Goal: Task Accomplishment & Management: Use online tool/utility

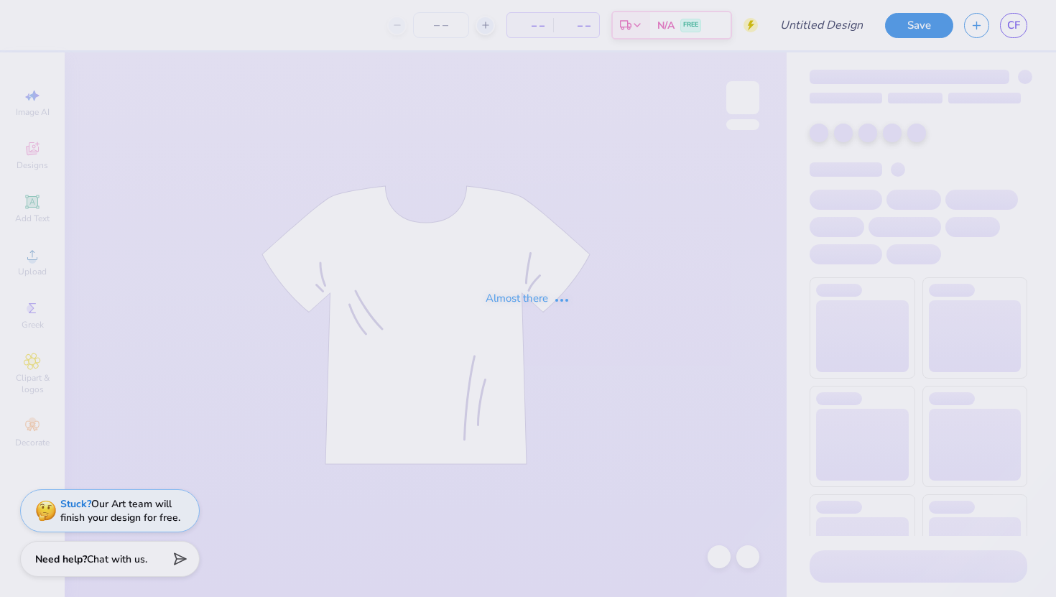
type input "FLiP '29 Shirt Colten"
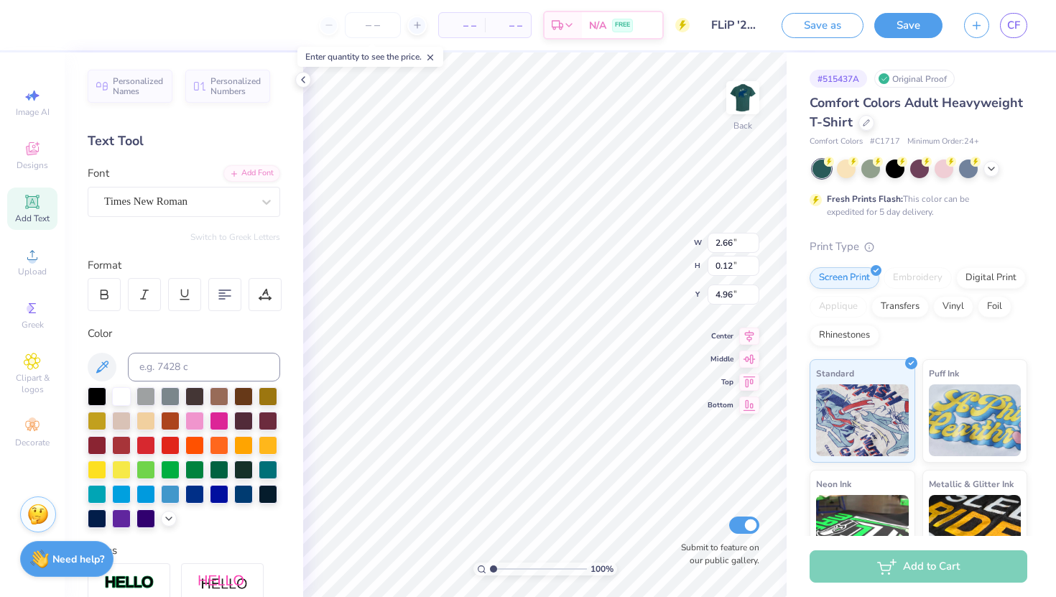
type input "5.19"
click at [685, 499] on icon at bounding box center [685, 495] width 14 height 14
type input "10.94"
type input "1.26"
type input "4.49"
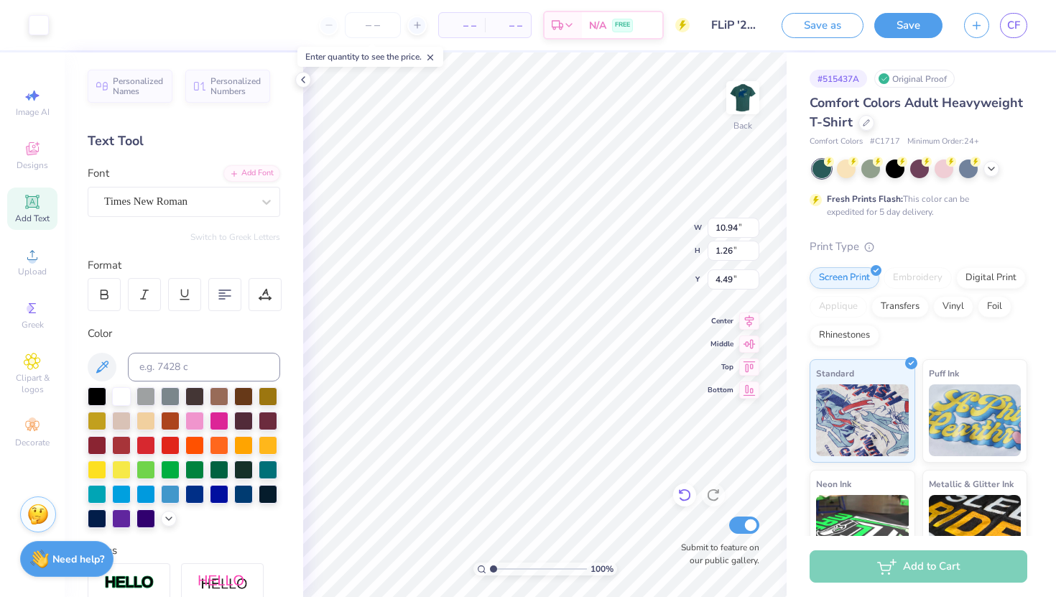
type input "10.33"
type input "1.19"
type input "4.61"
click at [755, 109] on img at bounding box center [742, 97] width 57 height 57
click at [40, 24] on div at bounding box center [39, 24] width 20 height 20
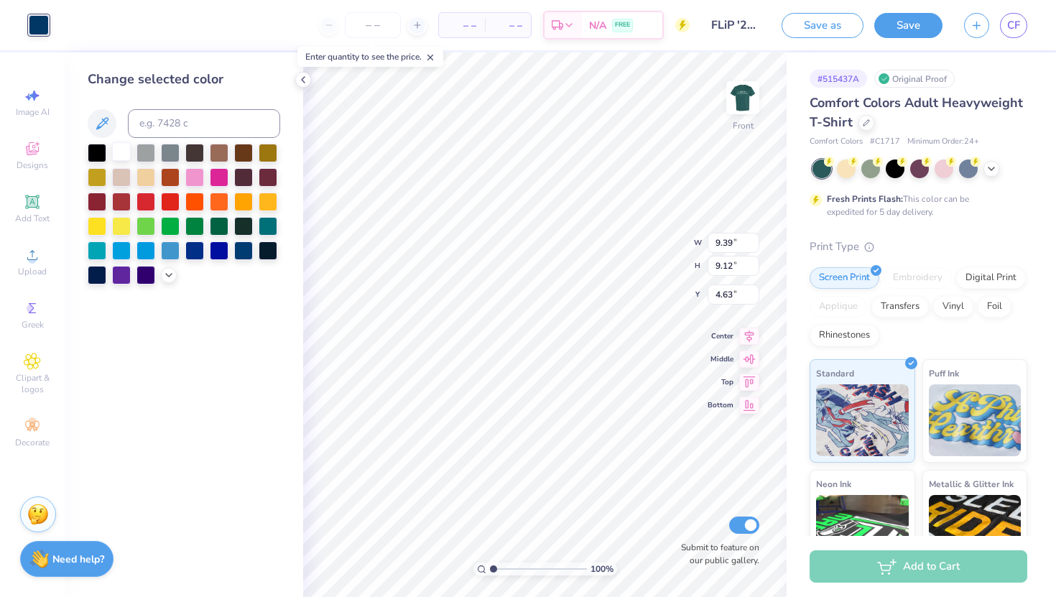
click at [115, 152] on div at bounding box center [121, 151] width 19 height 19
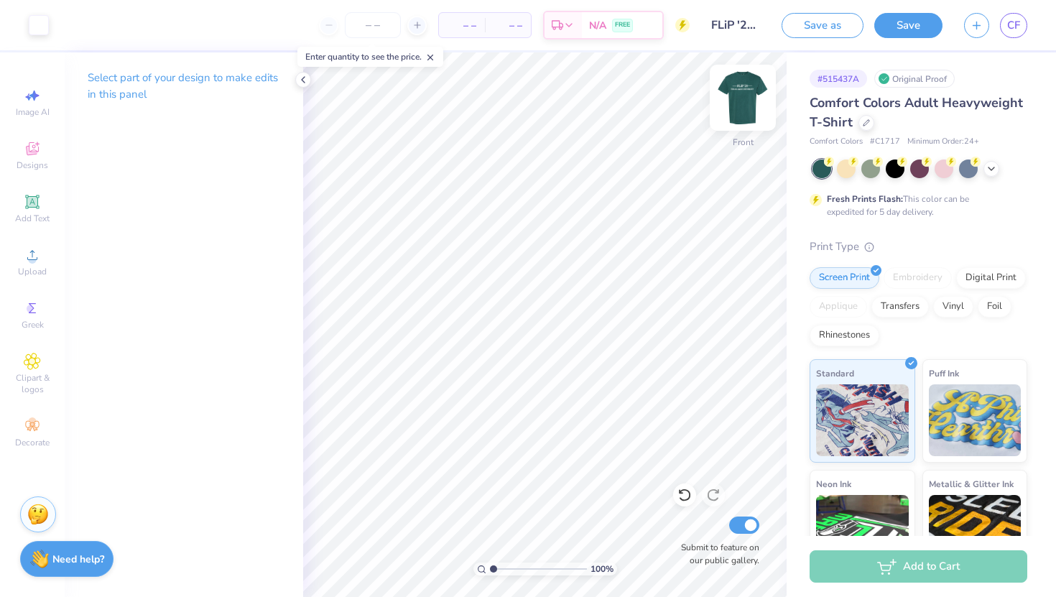
click at [739, 107] on img at bounding box center [742, 97] width 57 height 57
click at [747, 93] on img at bounding box center [742, 97] width 57 height 57
click at [754, 86] on img at bounding box center [742, 97] width 57 height 57
type input "9.25"
type input "1.07"
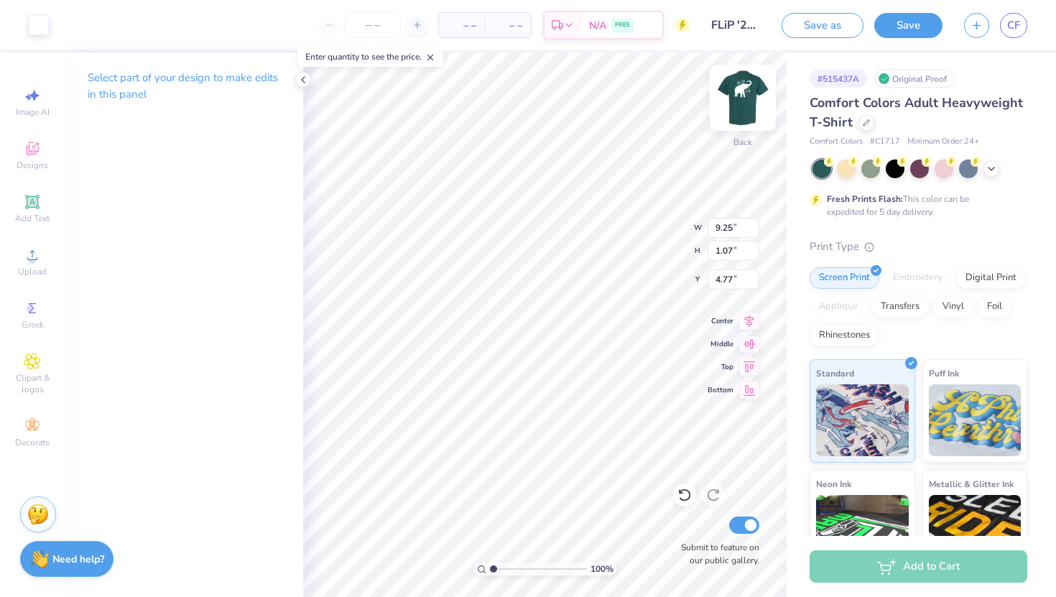
type input "4.80"
type input "4.19"
click at [989, 175] on div at bounding box center [992, 169] width 16 height 16
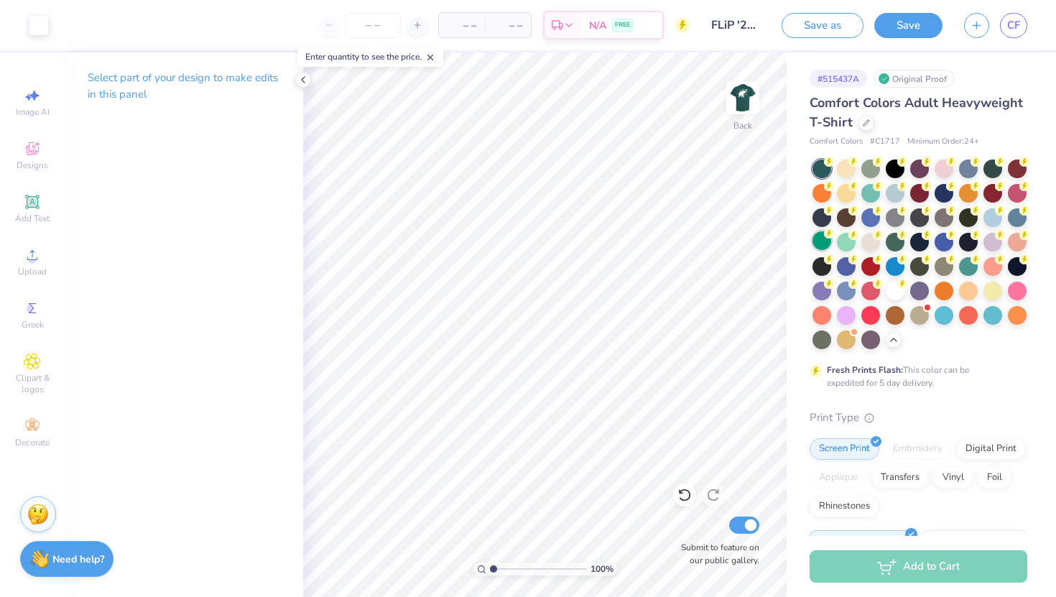
click at [823, 242] on div at bounding box center [822, 240] width 19 height 19
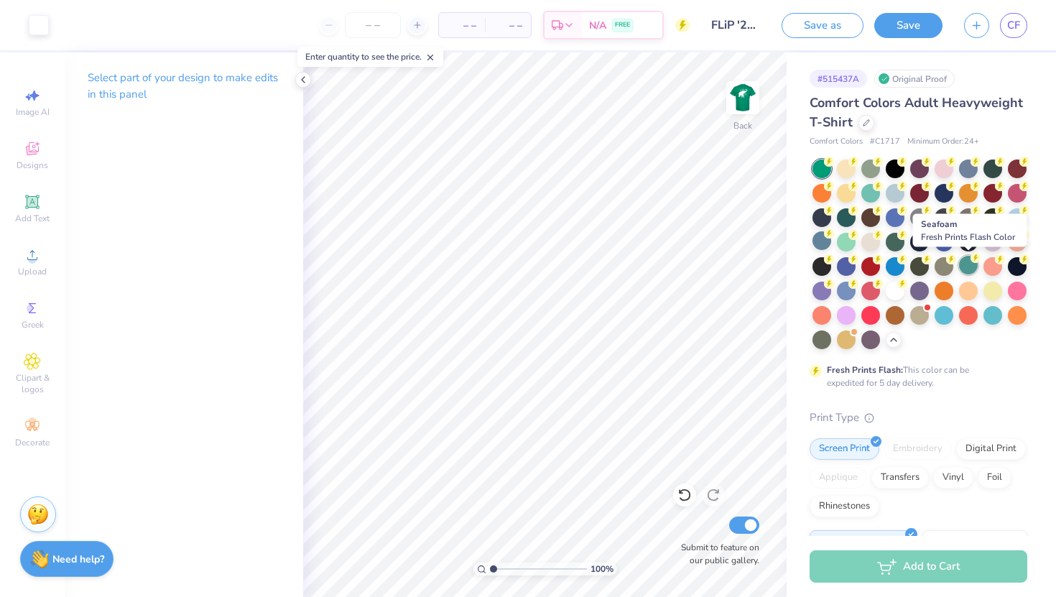
click at [966, 261] on div at bounding box center [968, 265] width 19 height 19
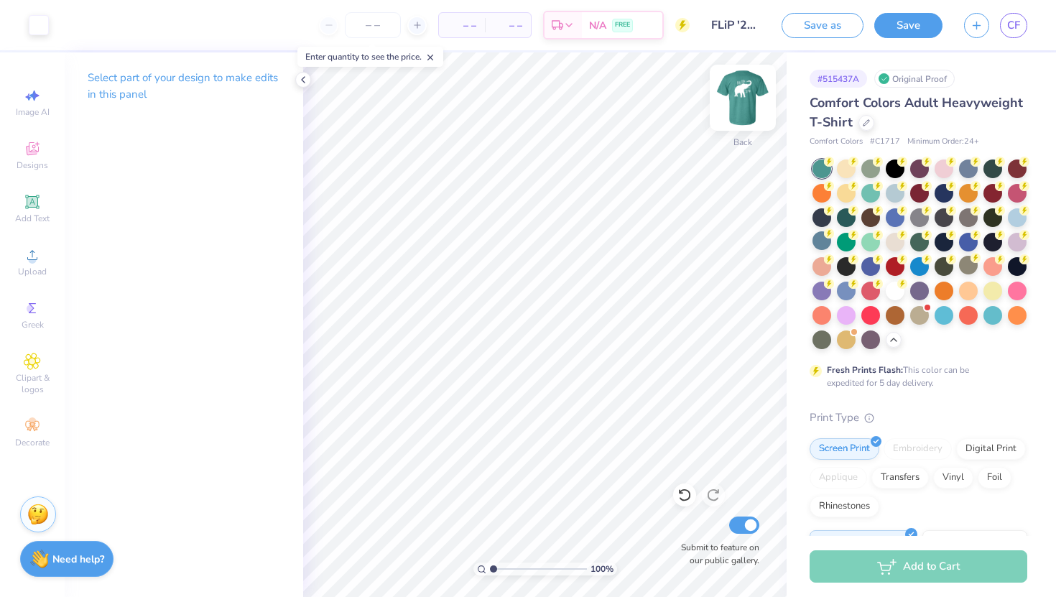
click at [747, 114] on img at bounding box center [742, 97] width 57 height 57
type input "4.86"
type input "5.17"
click at [738, 98] on img at bounding box center [742, 97] width 57 height 57
click at [754, 103] on img at bounding box center [742, 97] width 57 height 57
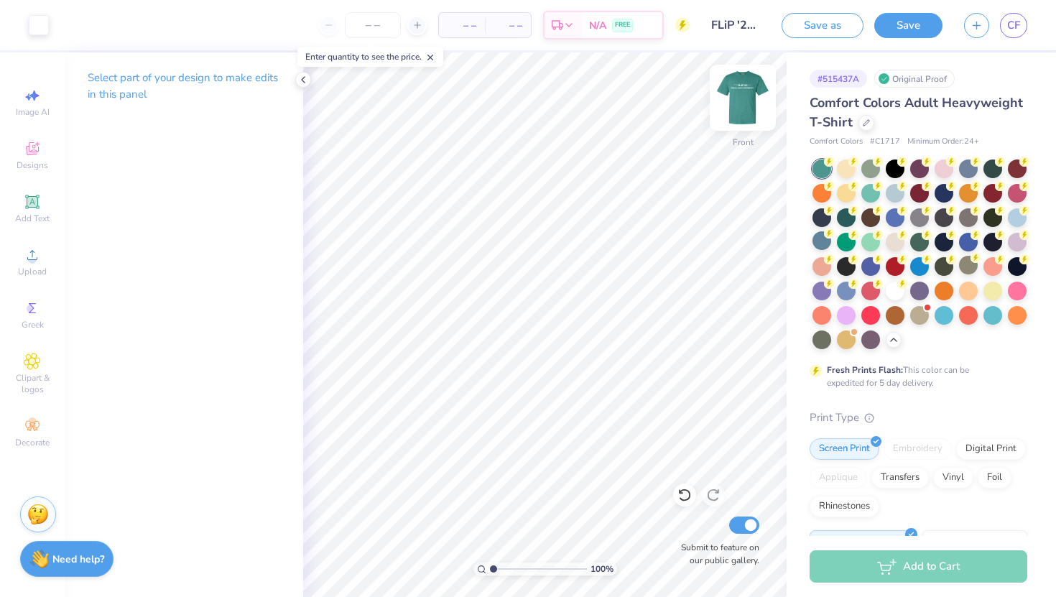
click at [747, 102] on img at bounding box center [742, 97] width 57 height 57
click at [900, 27] on button "Save" at bounding box center [909, 23] width 68 height 25
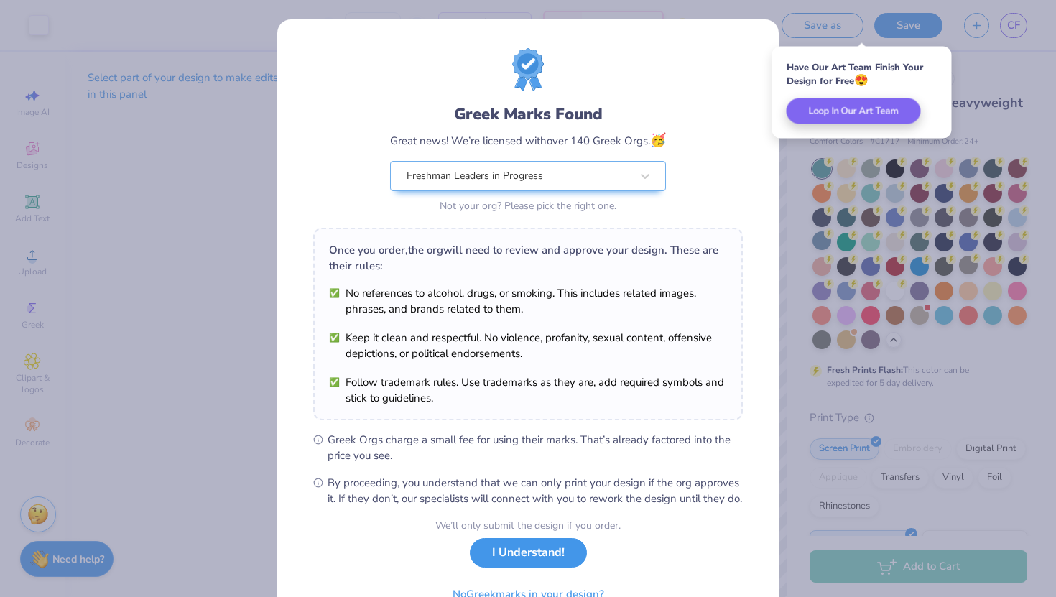
click at [544, 568] on button "I Understand!" at bounding box center [528, 552] width 117 height 29
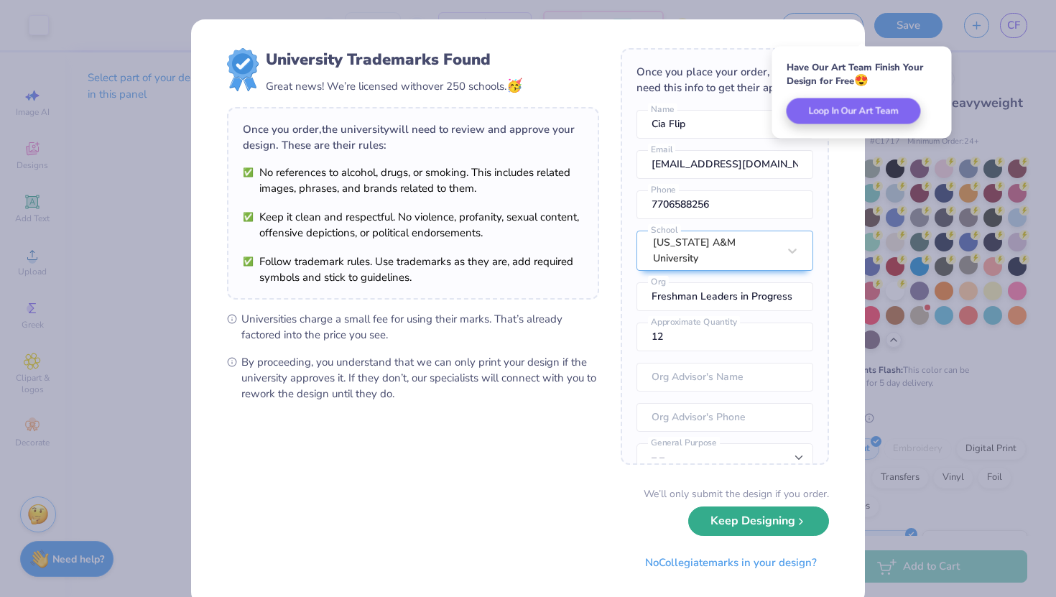
click at [727, 525] on button "Keep Designing" at bounding box center [758, 521] width 141 height 29
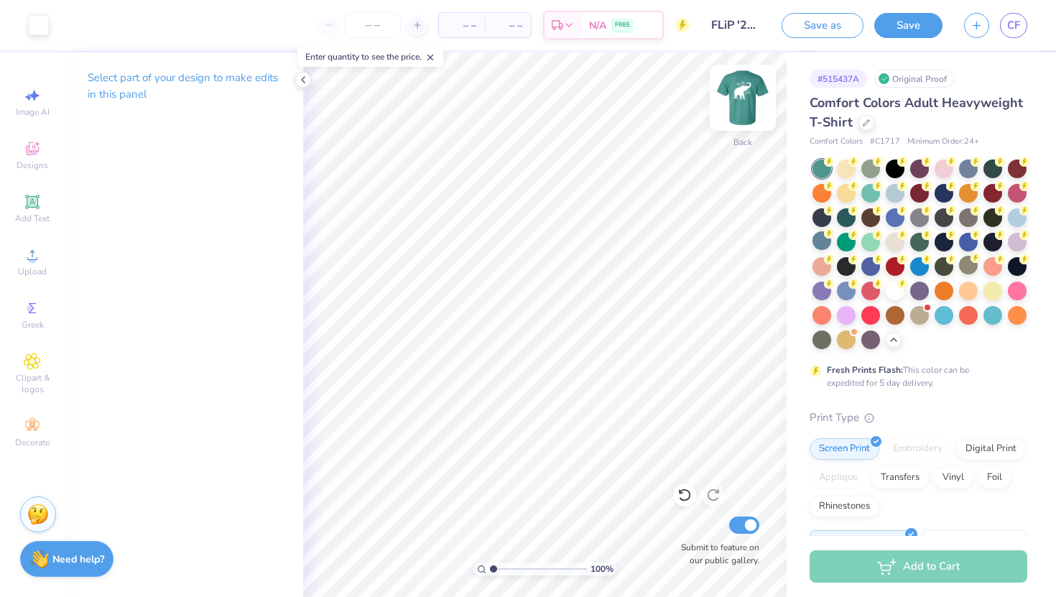
click at [742, 104] on img at bounding box center [742, 97] width 57 height 57
click at [922, 23] on button "Save" at bounding box center [909, 23] width 68 height 25
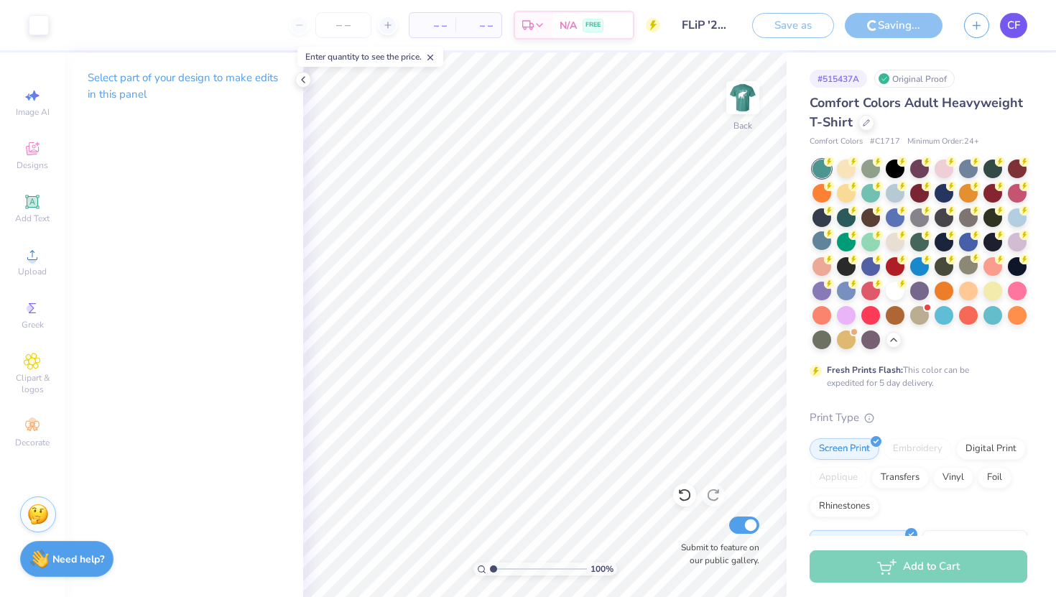
click at [1011, 24] on span "CF" at bounding box center [1014, 25] width 13 height 17
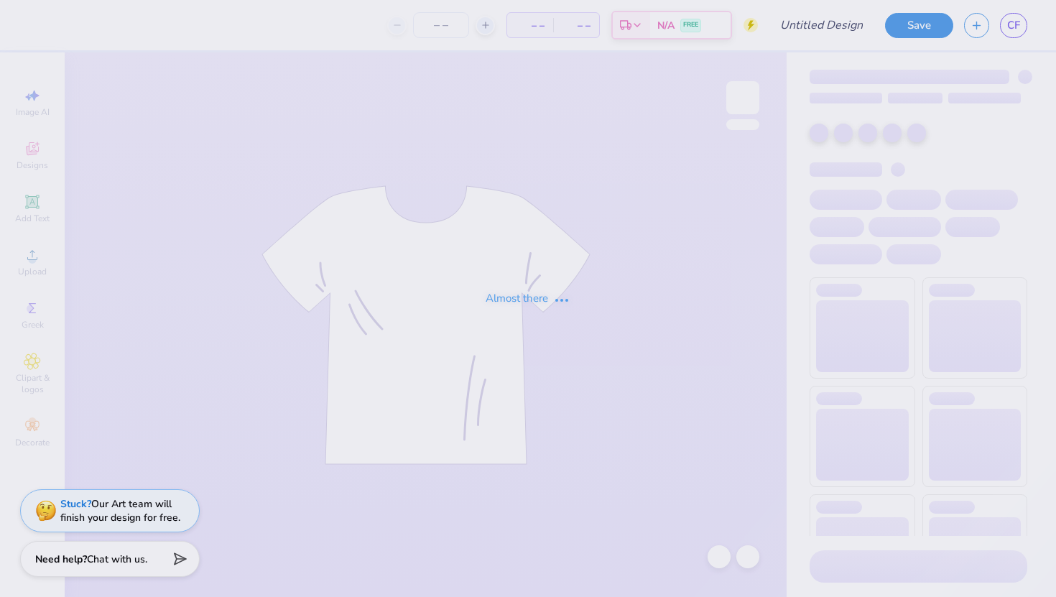
type input "FLiP '29 Shirt Colten"
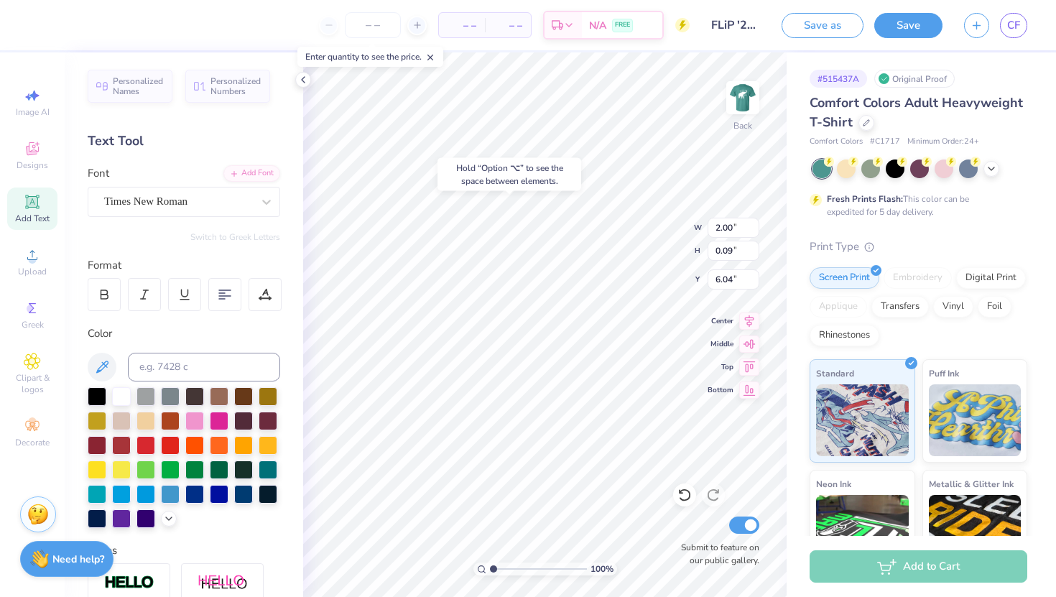
type input "6.04"
click at [686, 494] on icon at bounding box center [685, 495] width 14 height 14
type input "6.92"
type input "3.80"
click at [684, 489] on icon at bounding box center [685, 495] width 14 height 14
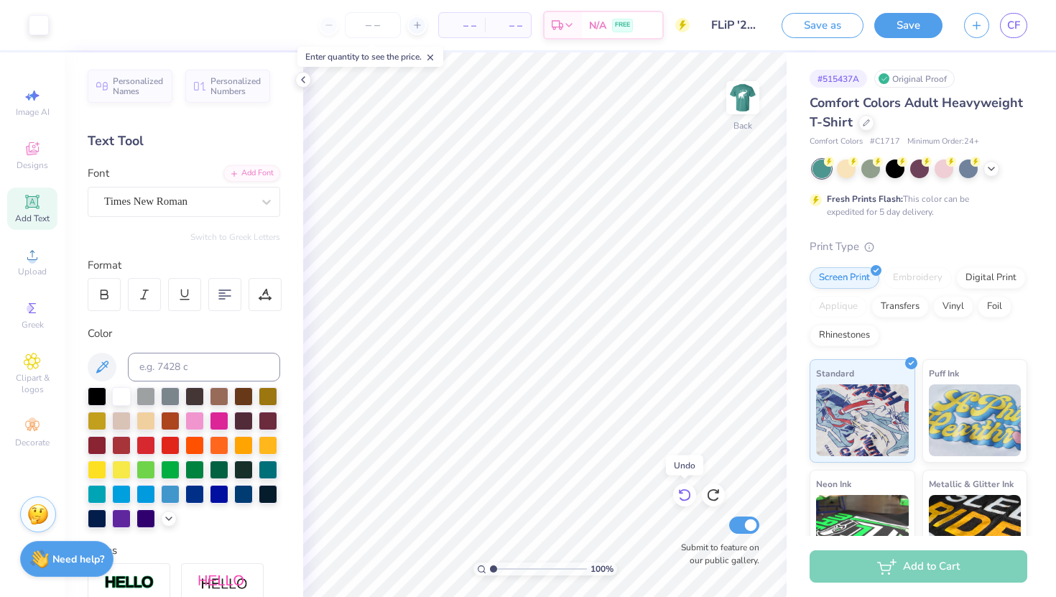
click at [684, 489] on icon at bounding box center [685, 495] width 14 height 14
click at [1025, 25] on link "CF" at bounding box center [1013, 25] width 27 height 25
